Goal: Task Accomplishment & Management: Complete application form

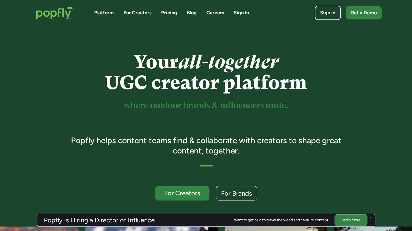
click at [217, 17] on div "Platform For Creators Pricing Blog Careers Sign In Sign in Get a Demo" at bounding box center [206, 13] width 351 height 24
click at [219, 15] on link "Careers" at bounding box center [215, 12] width 18 height 7
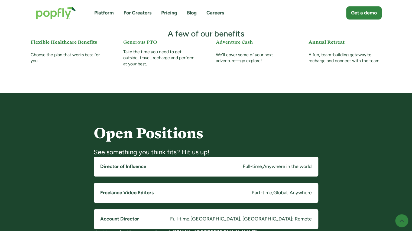
scroll to position [323, 0]
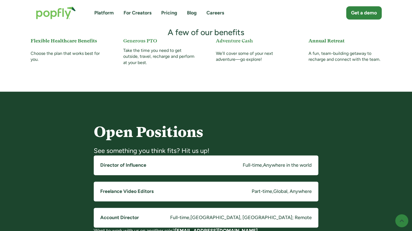
click at [31, 200] on div "Open Positions See something you think fits? Hit us up! Director of Influence F…" at bounding box center [206, 177] width 364 height 116
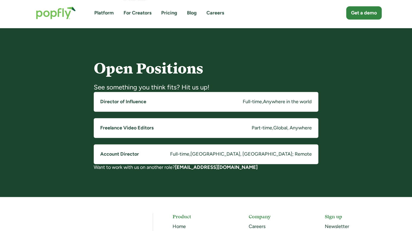
scroll to position [386, 0]
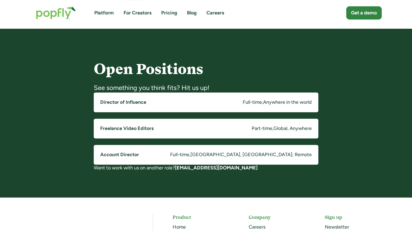
click at [110, 98] on link "Director of Influence Full-time , Anywhere in the world" at bounding box center [206, 103] width 224 height 20
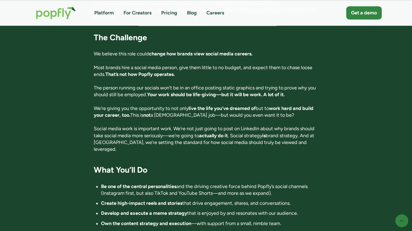
scroll to position [352, 0]
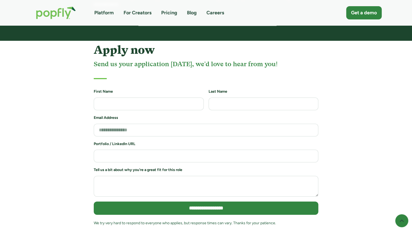
scroll to position [1302, 0]
